Goal: Task Accomplishment & Management: Manage account settings

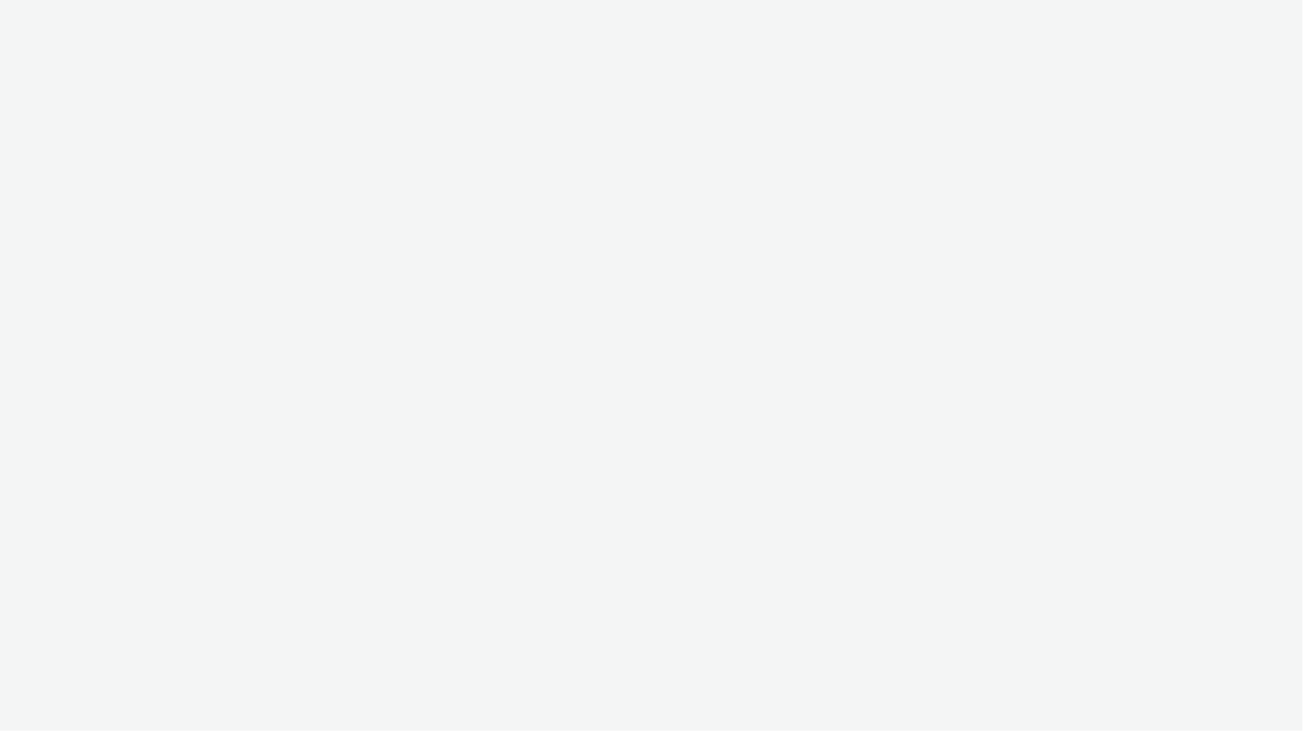
select select "2fc77e36-bb93-4aa3-9dff-dcb08e02eac6"
select select "2405a9d4-3350-4458-8d06-44f78962fa76"
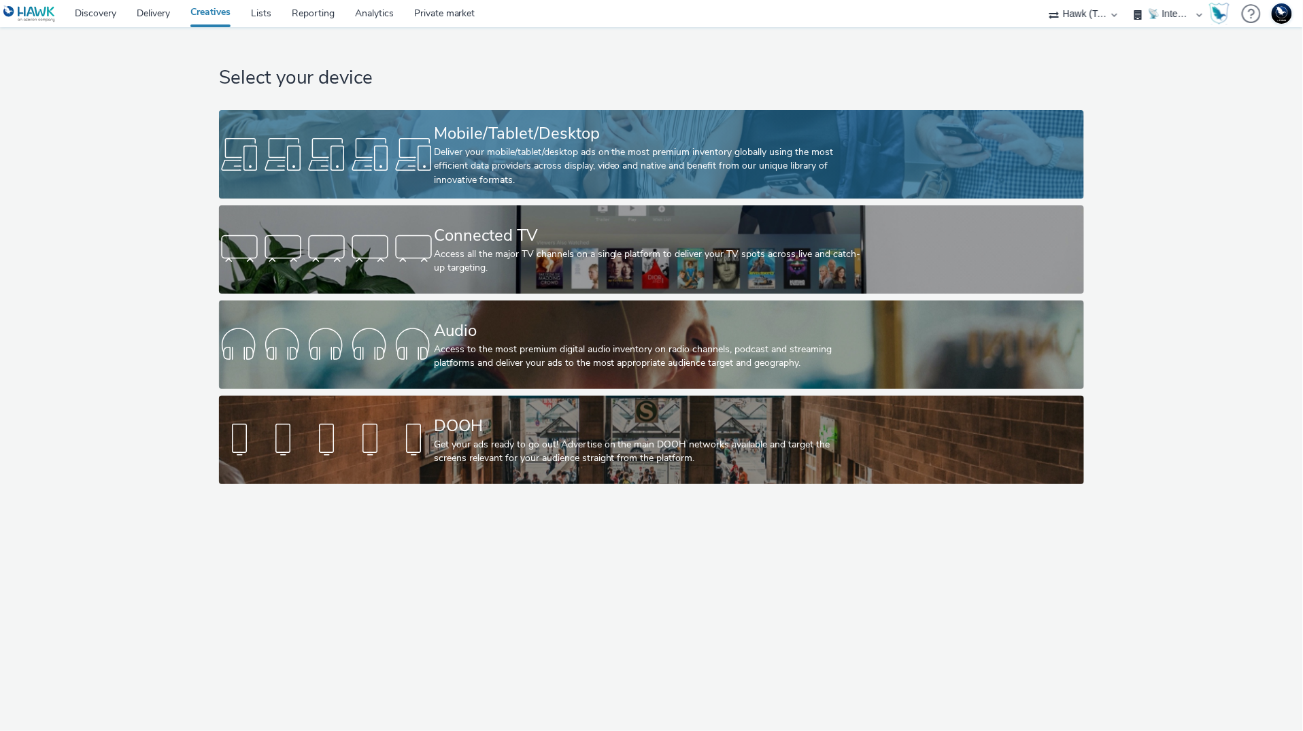
click at [538, 186] on div "Deliver your mobile/tablet/desktop ads on the most premium inventory globally u…" at bounding box center [649, 166] width 430 height 41
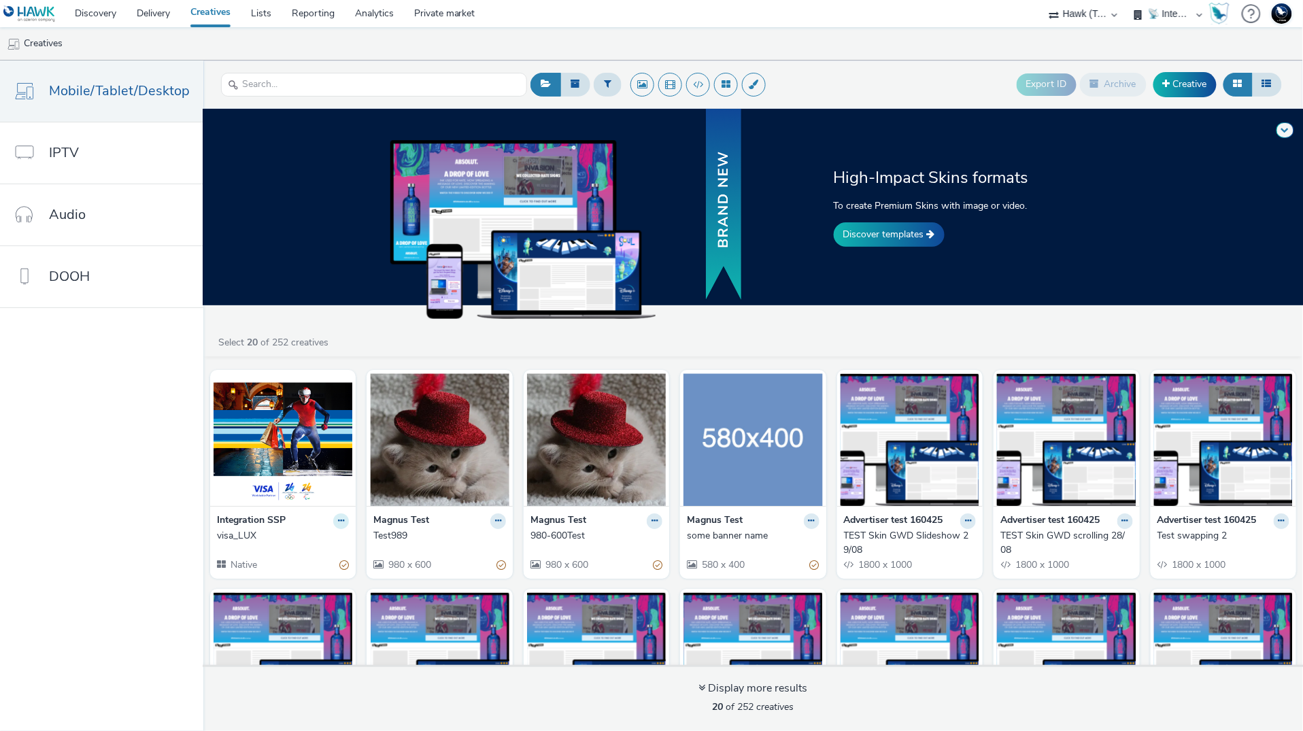
click at [338, 524] on icon at bounding box center [341, 521] width 6 height 8
click at [308, 631] on link "Archive" at bounding box center [298, 626] width 102 height 27
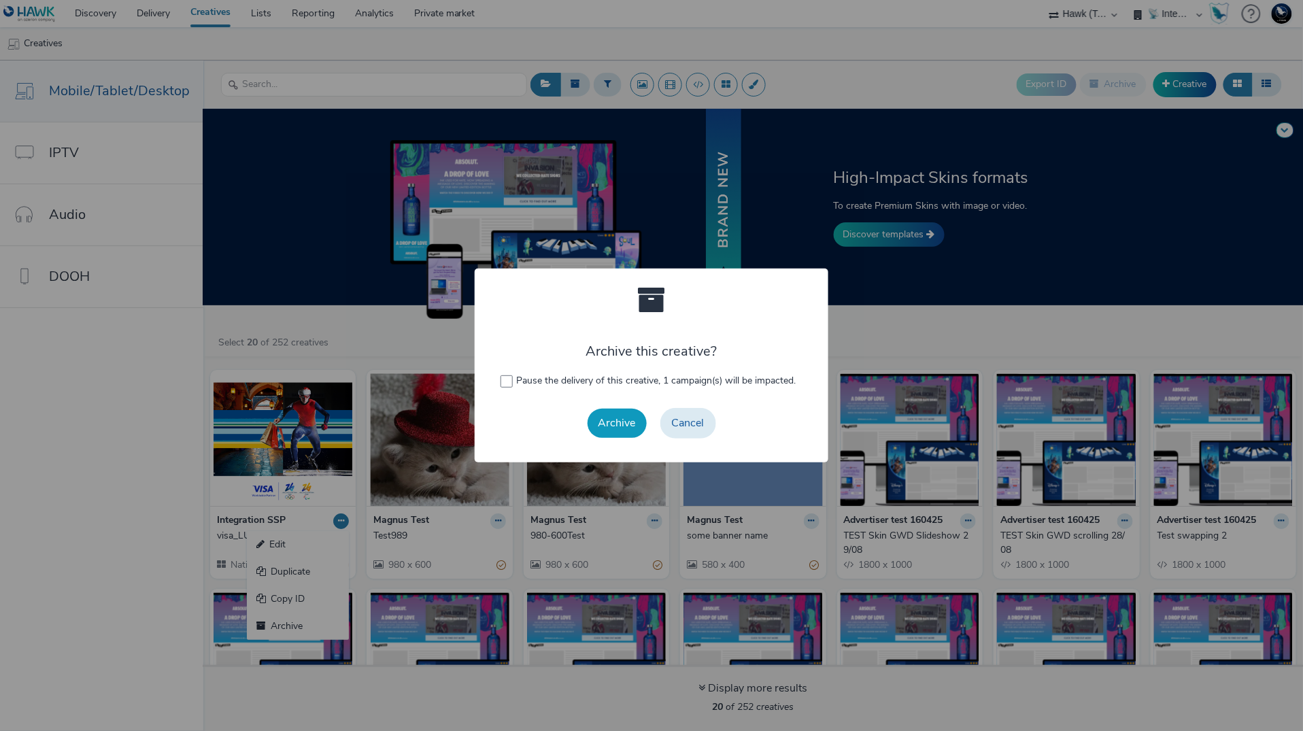
click at [627, 433] on button "Archive" at bounding box center [617, 423] width 59 height 29
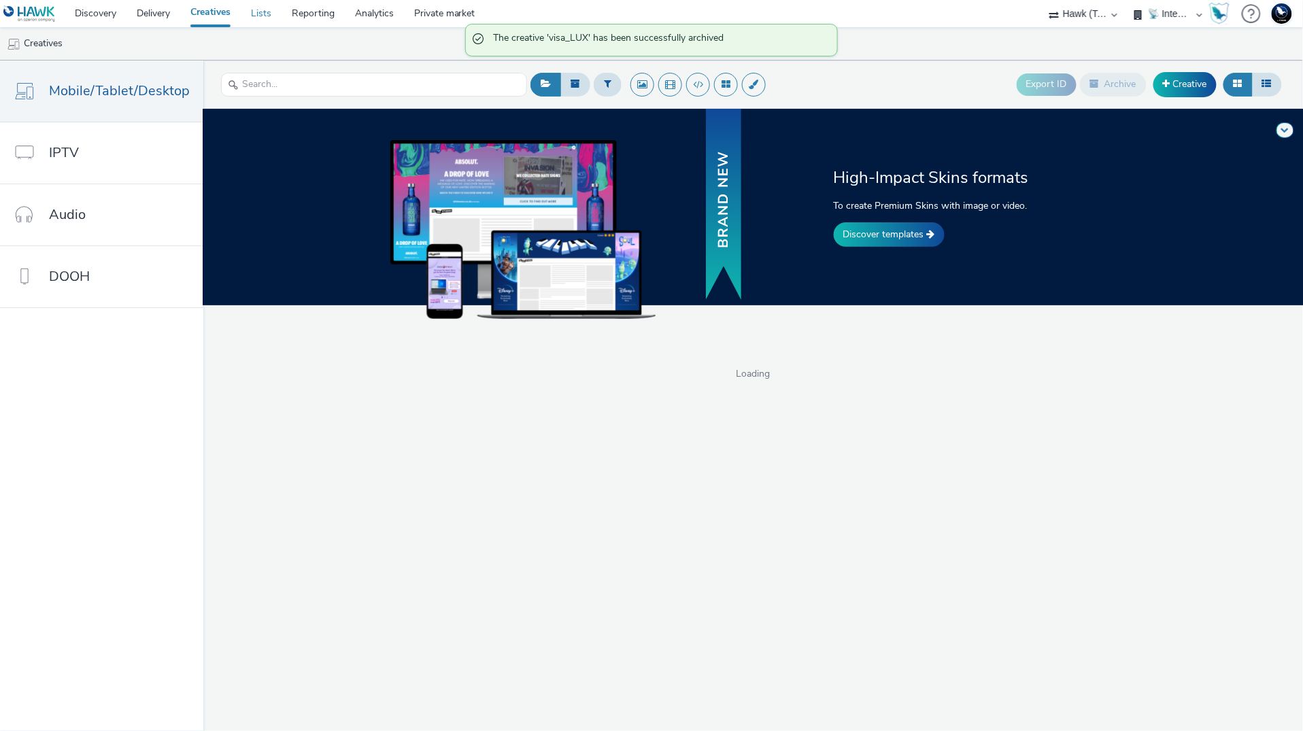
click at [276, 18] on link "Lists" at bounding box center [261, 13] width 41 height 27
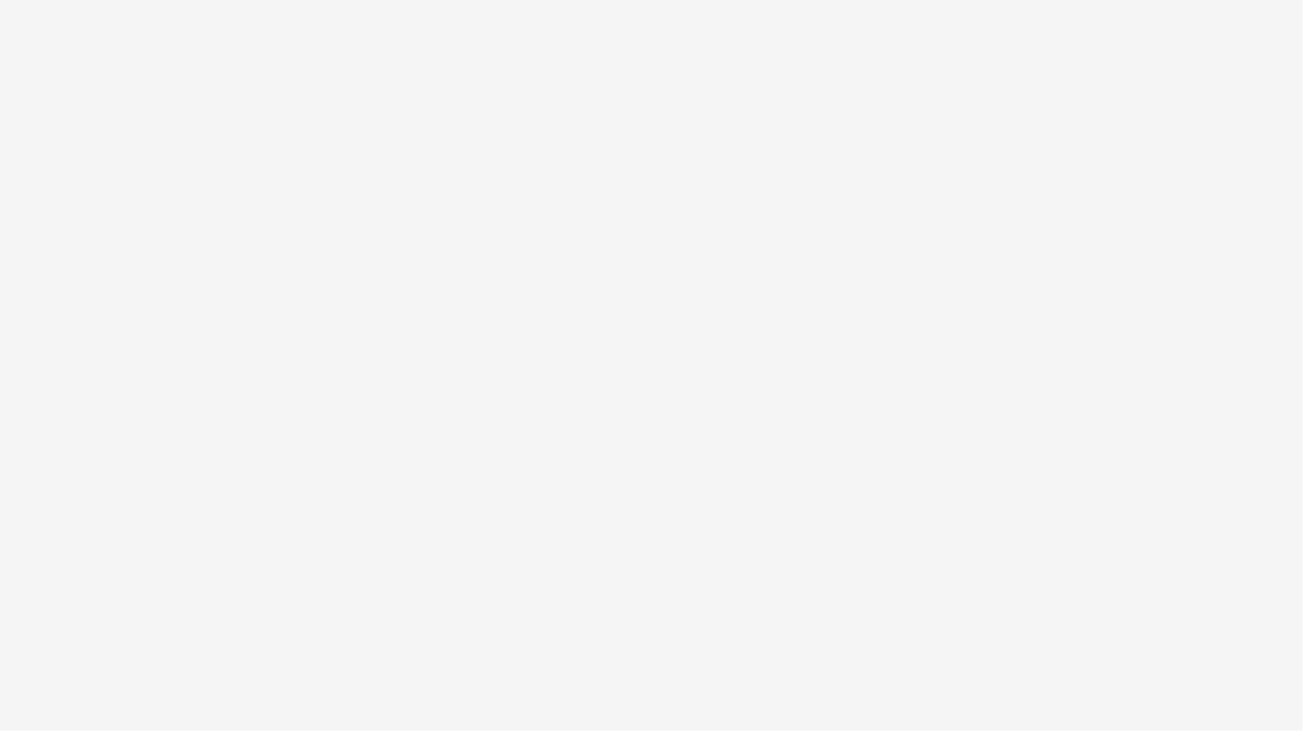
select select "2fc77e36-bb93-4aa3-9dff-dcb08e02eac6"
select select "2405a9d4-3350-4458-8d06-44f78962fa76"
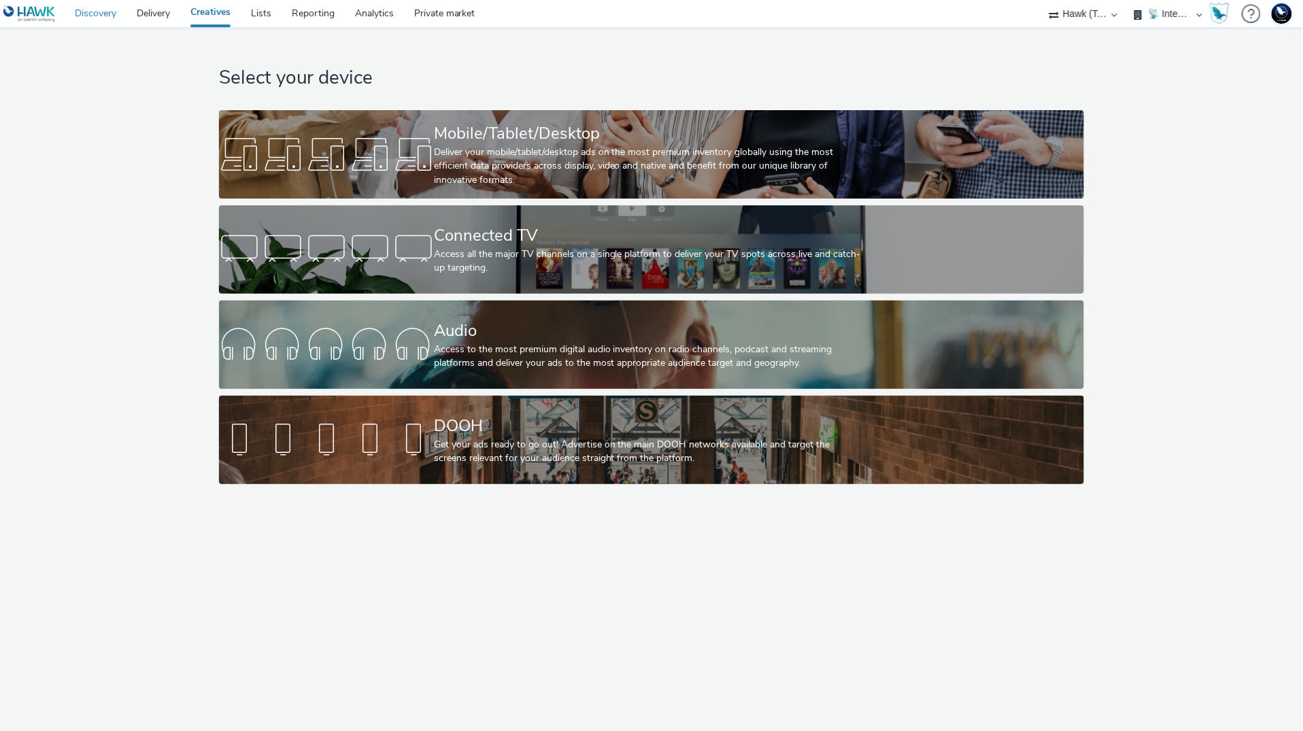
click at [99, 12] on link "Discovery" at bounding box center [96, 13] width 62 height 27
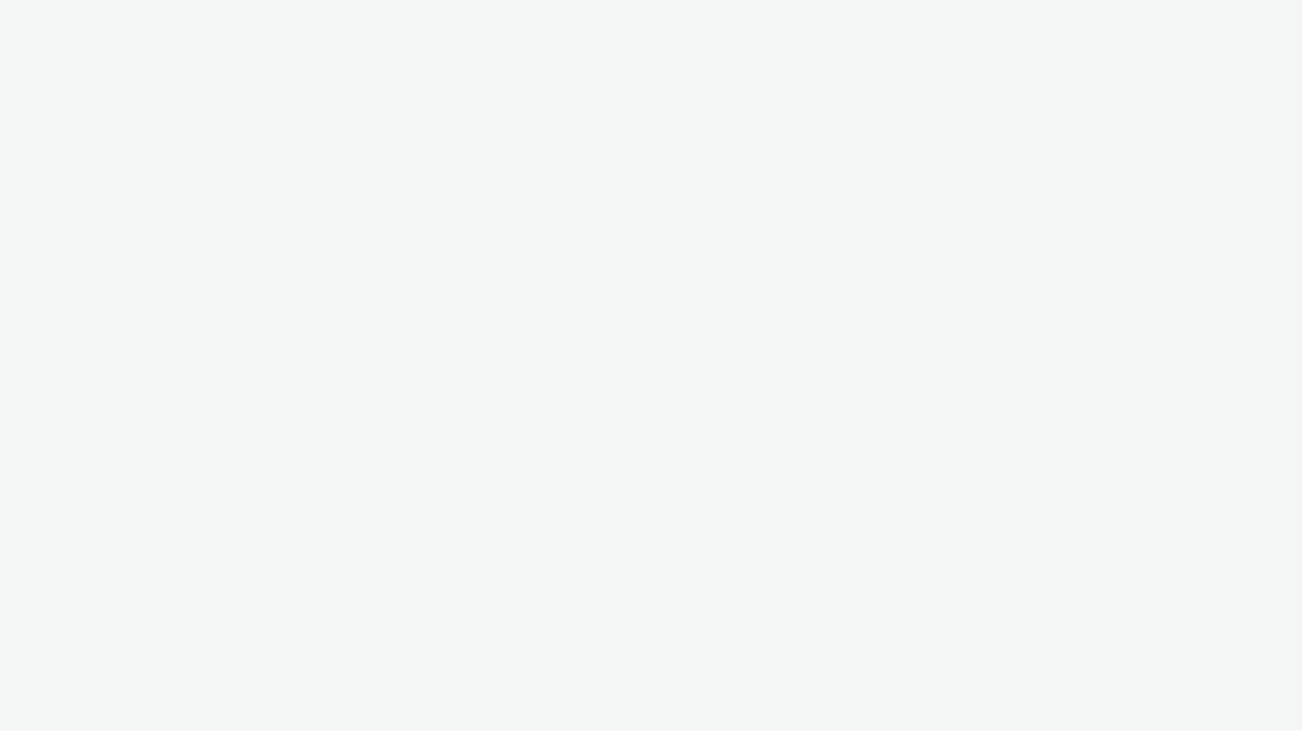
select select "2fc77e36-bb93-4aa3-9dff-dcb08e02eac6"
select select "2405a9d4-3350-4458-8d06-44f78962fa76"
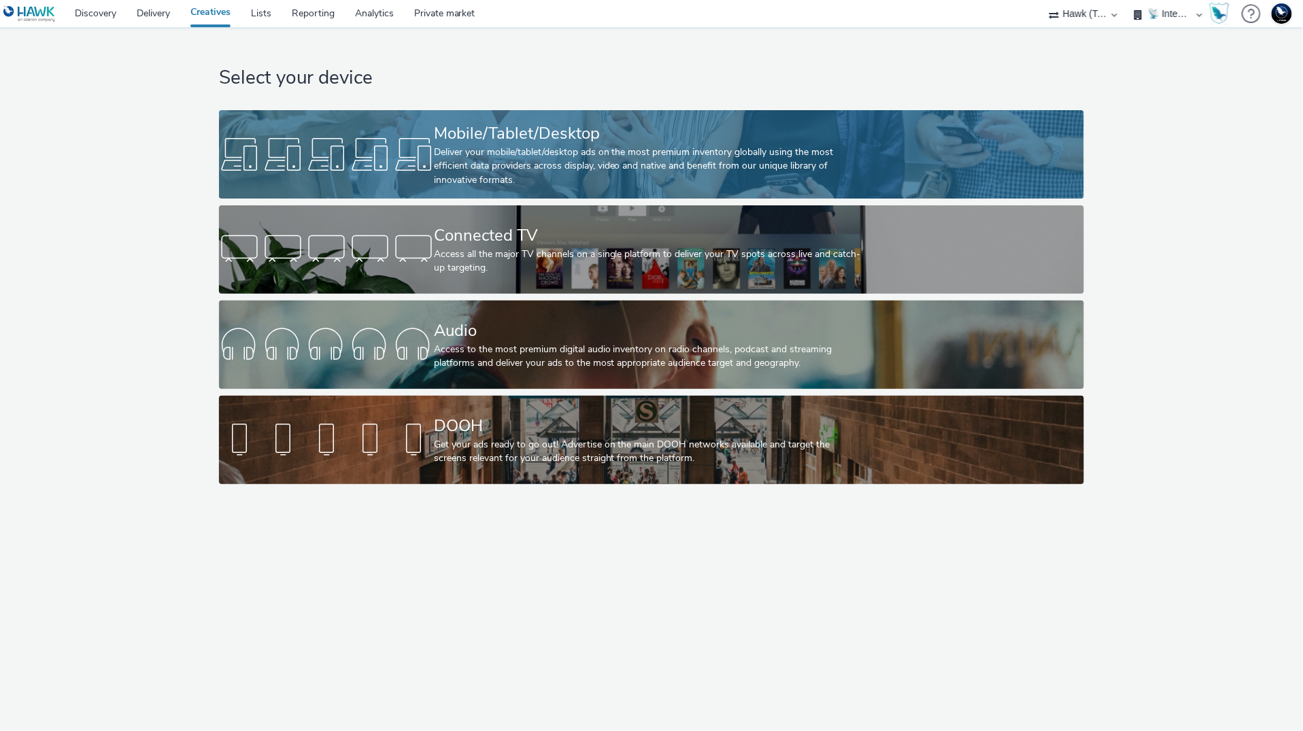
click at [591, 181] on div "Deliver your mobile/tablet/desktop ads on the most premium inventory globally u…" at bounding box center [649, 166] width 430 height 41
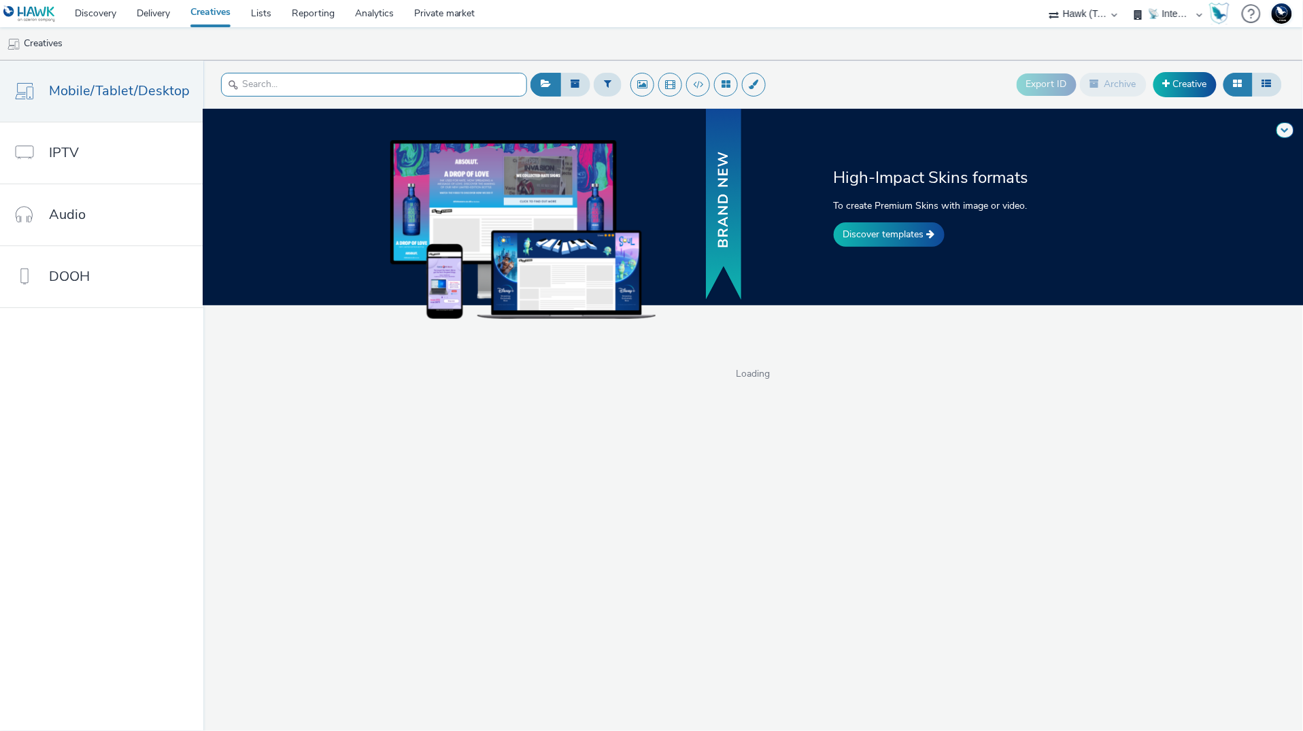
click at [299, 80] on input "text" at bounding box center [374, 85] width 306 height 24
type input "AB"
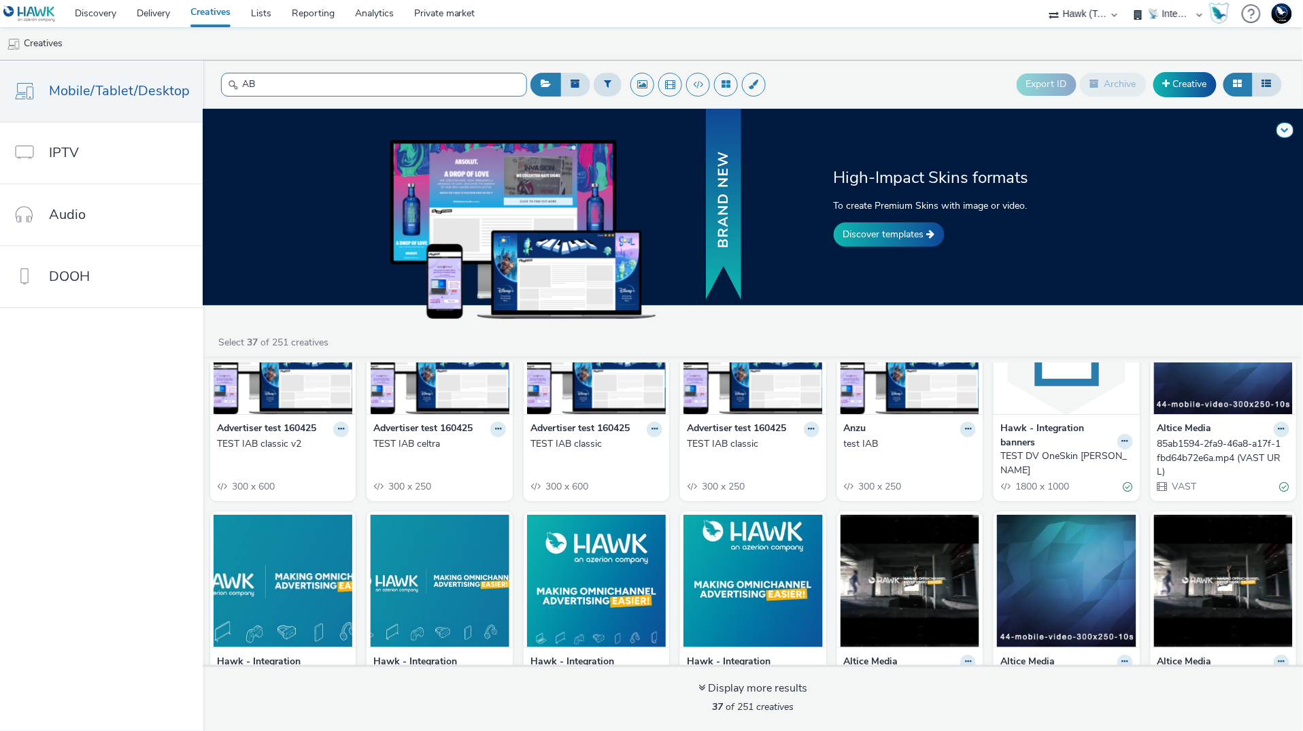
scroll to position [120, 0]
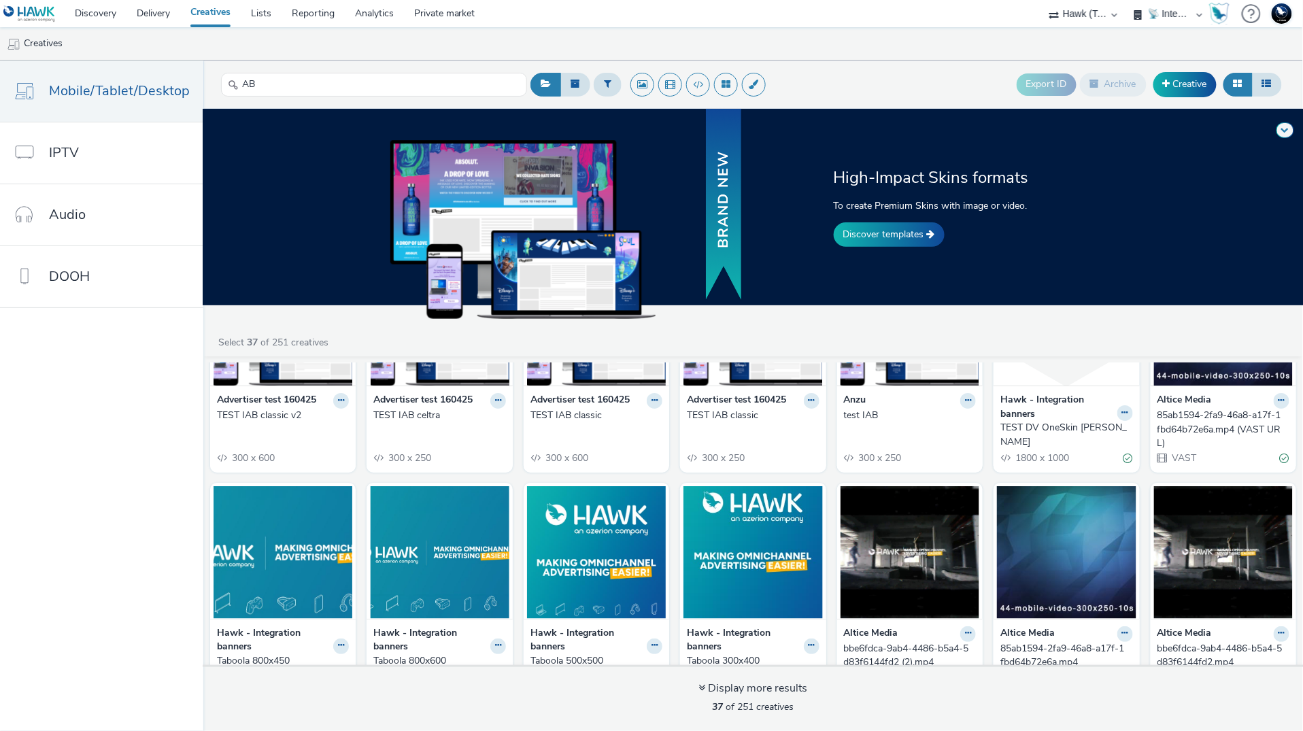
click at [1029, 431] on div "TEST DV OneSkin [PERSON_NAME]" at bounding box center [1064, 435] width 127 height 28
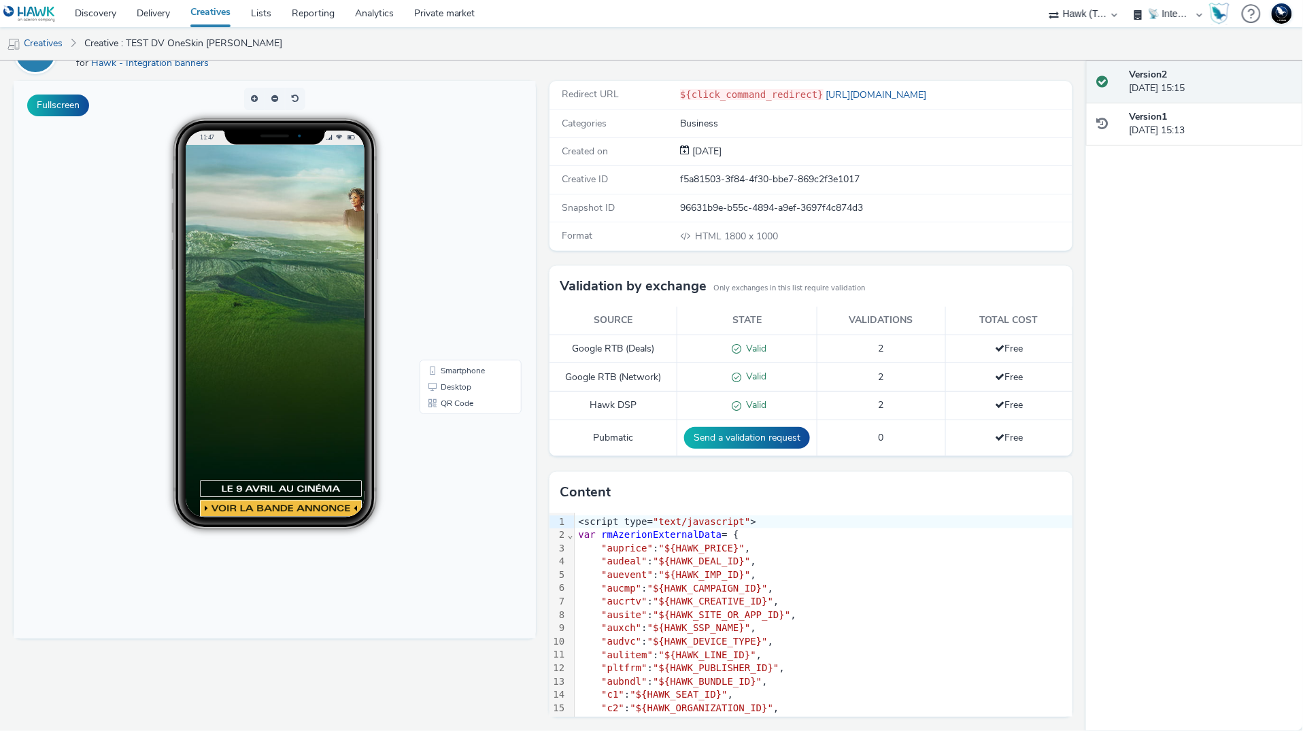
scroll to position [388, 0]
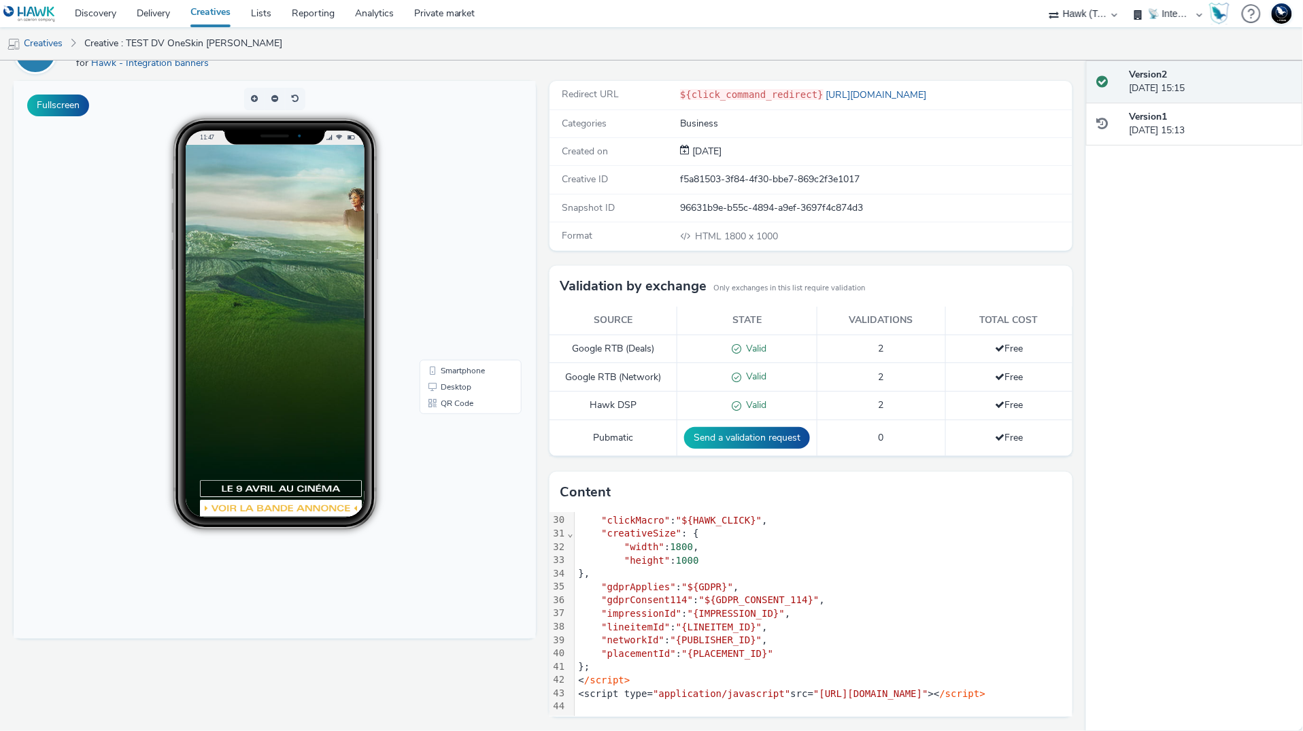
click at [265, 416] on div at bounding box center [321, 485] width 272 height 680
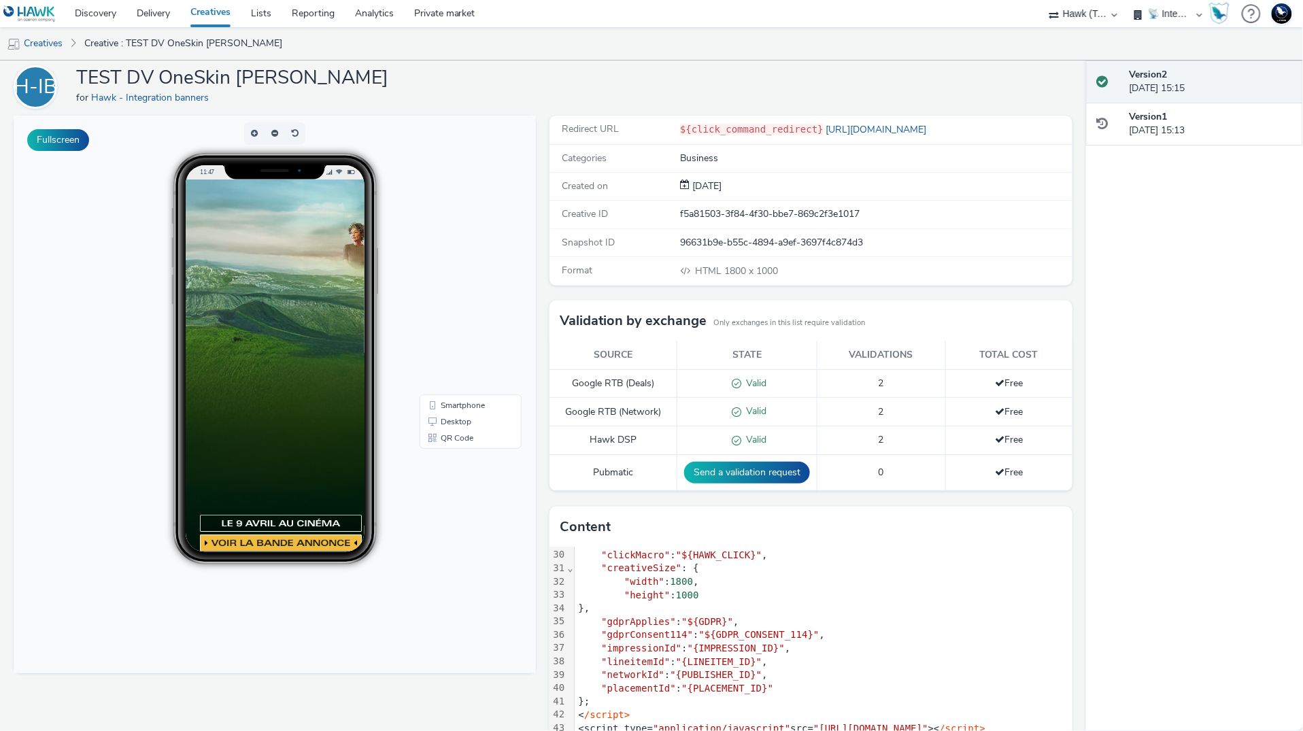
scroll to position [0, 0]
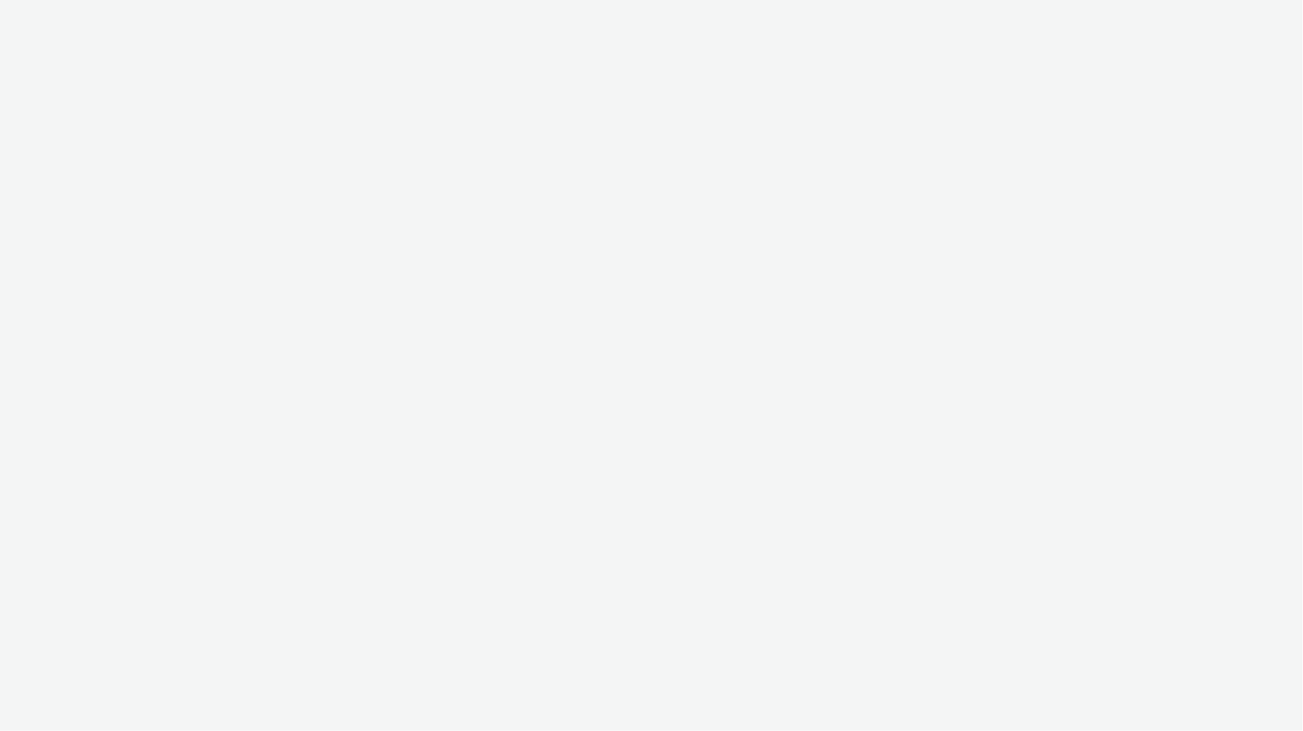
select select "2fc77e36-bb93-4aa3-9dff-dcb08e02eac6"
select select "2405a9d4-3350-4458-8d06-44f78962fa76"
